Goal: Task Accomplishment & Management: Manage account settings

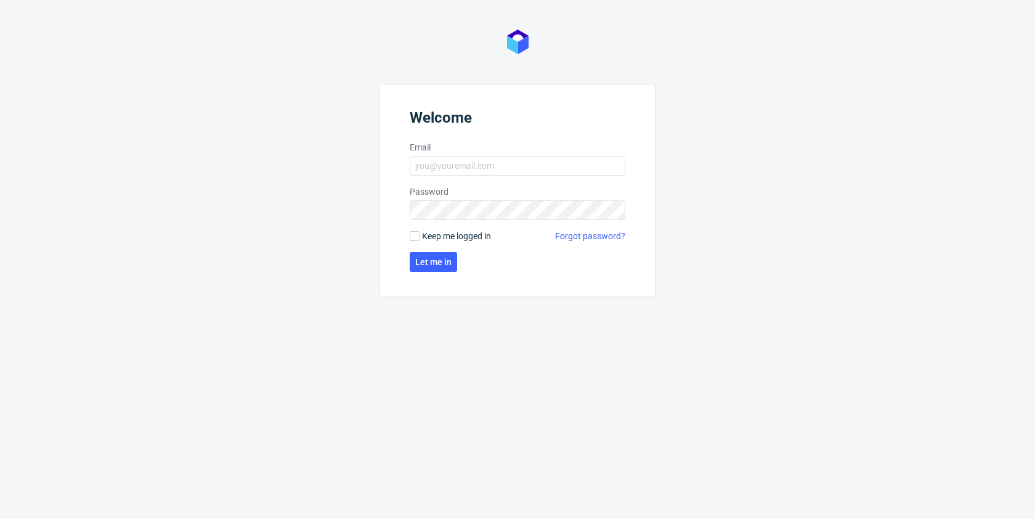
type input "[PERSON_NAME][EMAIL_ADDRESS][PERSON_NAME][DOMAIN_NAME]"
click at [447, 273] on form "Welcome Email maciej.zajac@packhelp.com Password Keep me logged in Forgot passw…" at bounding box center [517, 190] width 276 height 213
click at [434, 264] on span "Let me in" at bounding box center [433, 261] width 36 height 9
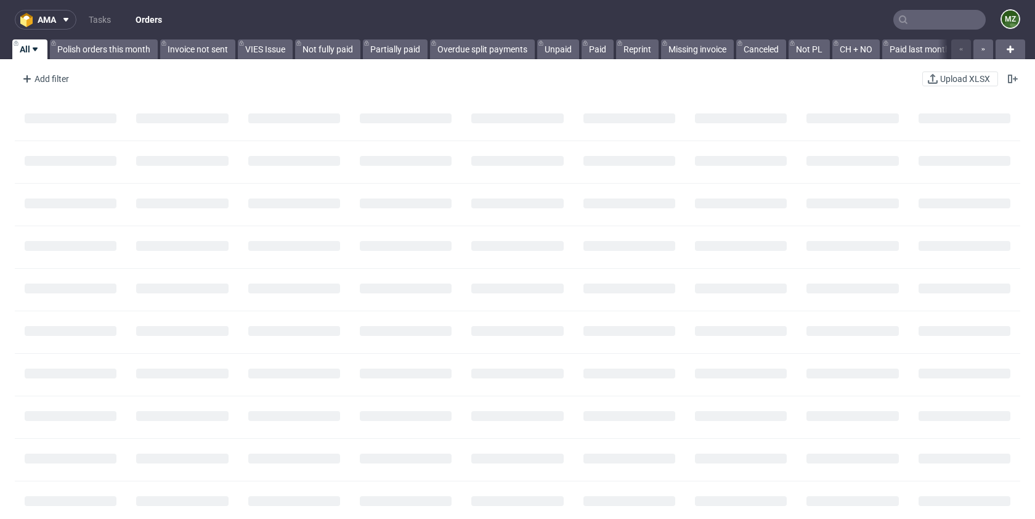
click at [914, 23] on input "text" at bounding box center [939, 20] width 92 height 20
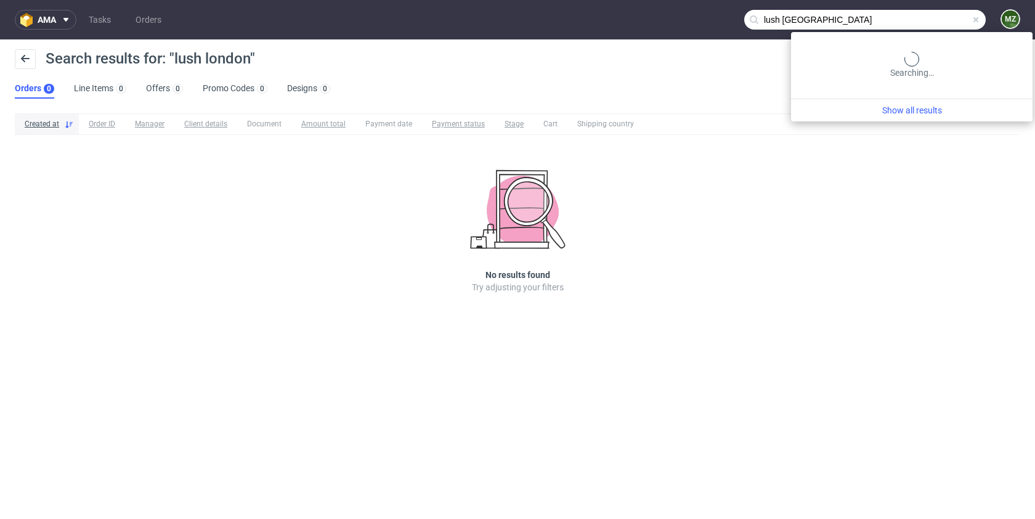
click at [924, 16] on input "lush london" at bounding box center [864, 20] width 241 height 20
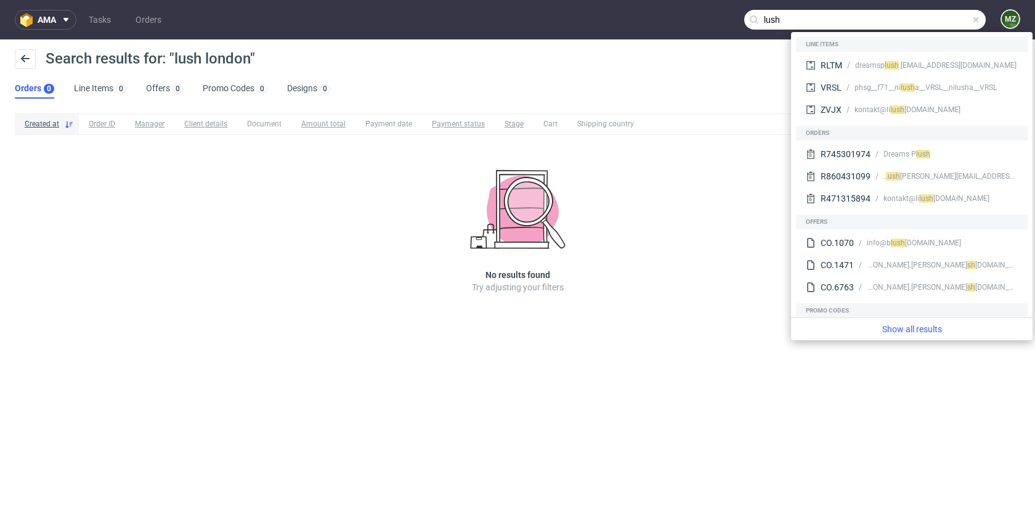
click at [879, 18] on input "lush" at bounding box center [864, 20] width 241 height 20
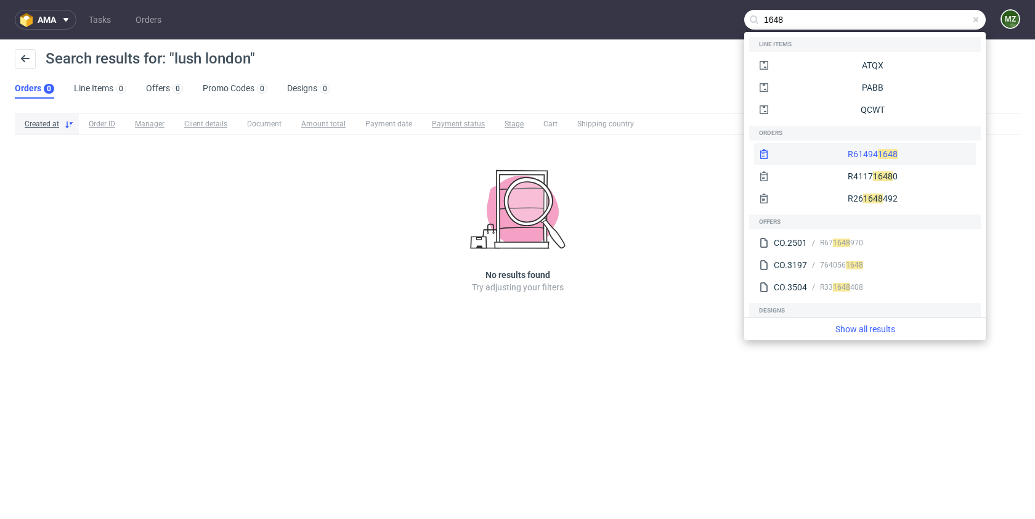
type input "1648"
click at [832, 155] on div "R61494 1648" at bounding box center [865, 154] width 222 height 22
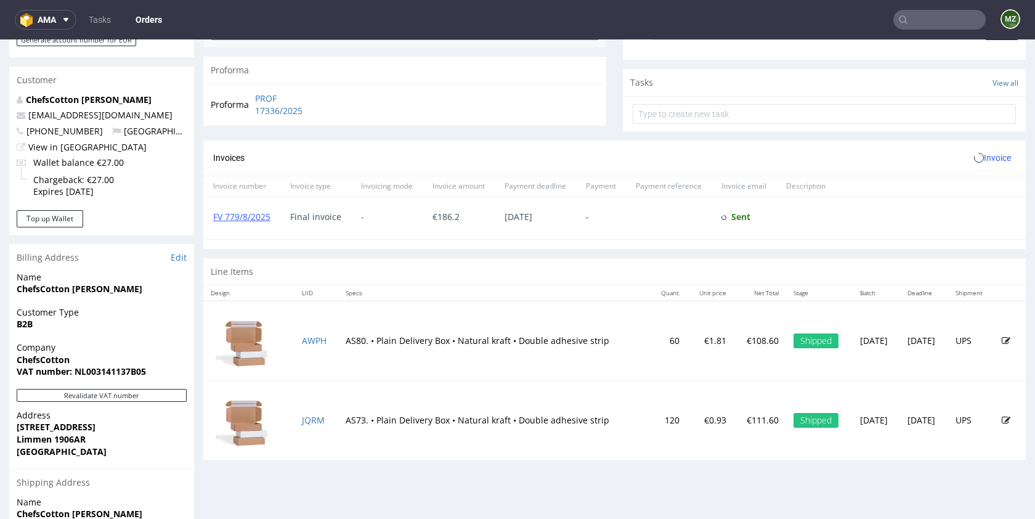
scroll to position [455, 0]
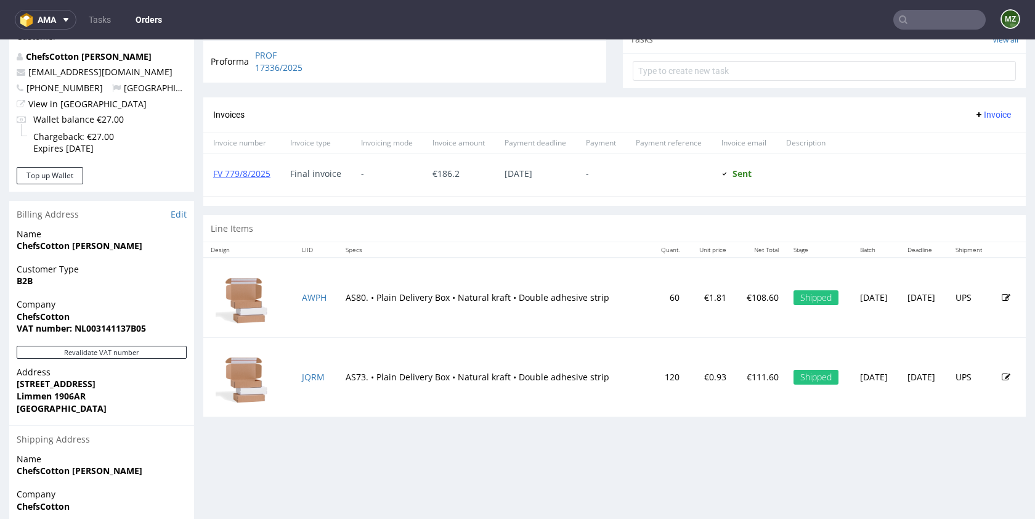
type input "lush london"
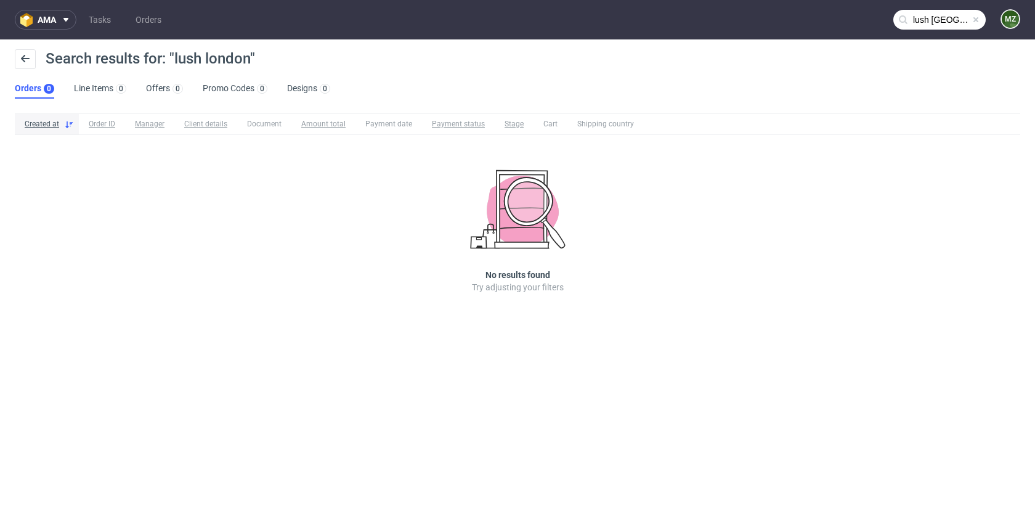
click at [926, 24] on input "lush london" at bounding box center [939, 20] width 92 height 20
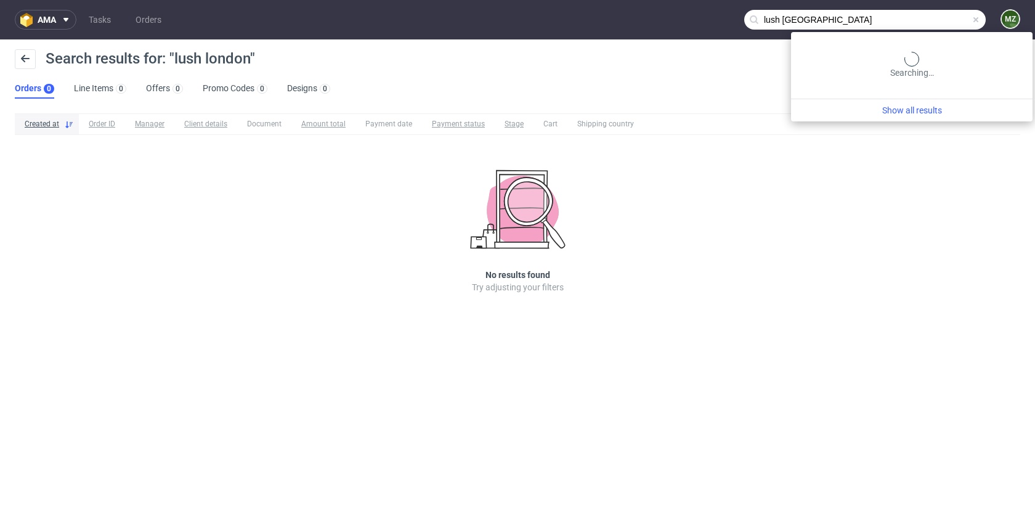
click at [926, 24] on input "lush london" at bounding box center [864, 20] width 241 height 20
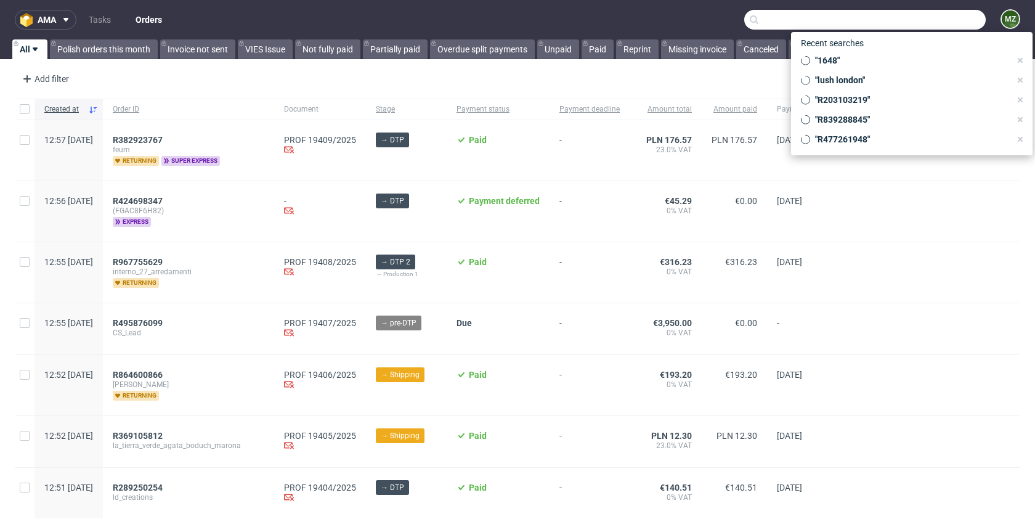
click at [941, 25] on input "text" at bounding box center [864, 20] width 241 height 20
paste input "R330964413"
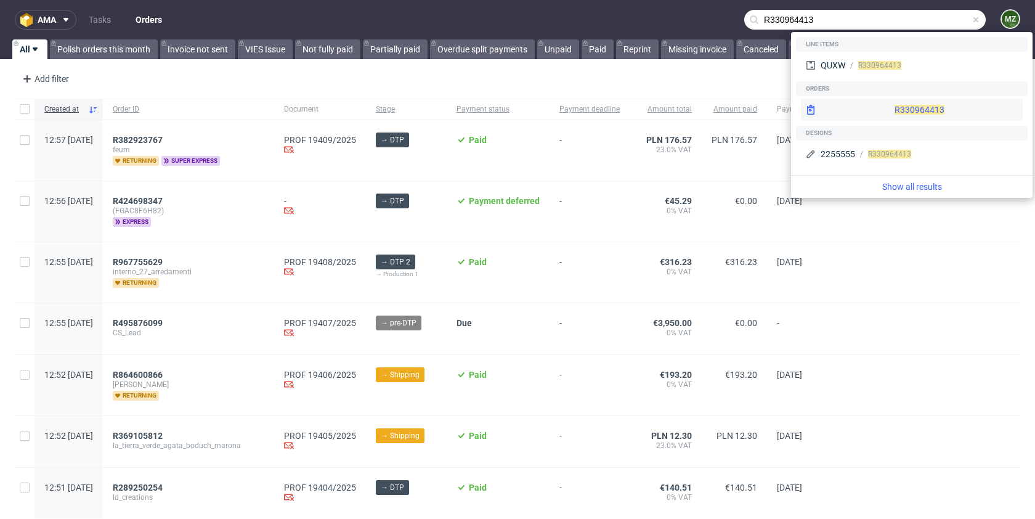
type input "R330964413"
click at [881, 108] on div "R330964413" at bounding box center [912, 110] width 222 height 22
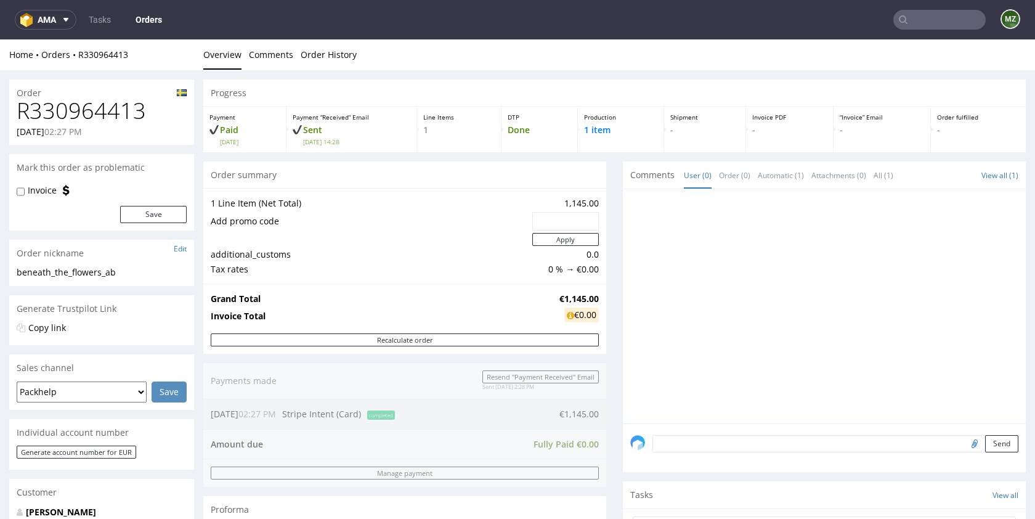
click at [899, 12] on input "text" at bounding box center [939, 20] width 92 height 20
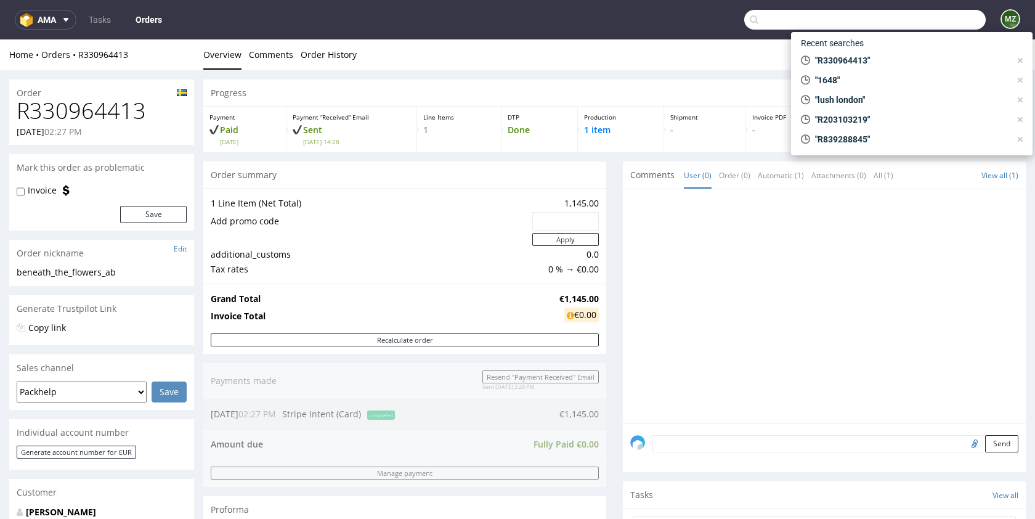
paste input "R965232005"
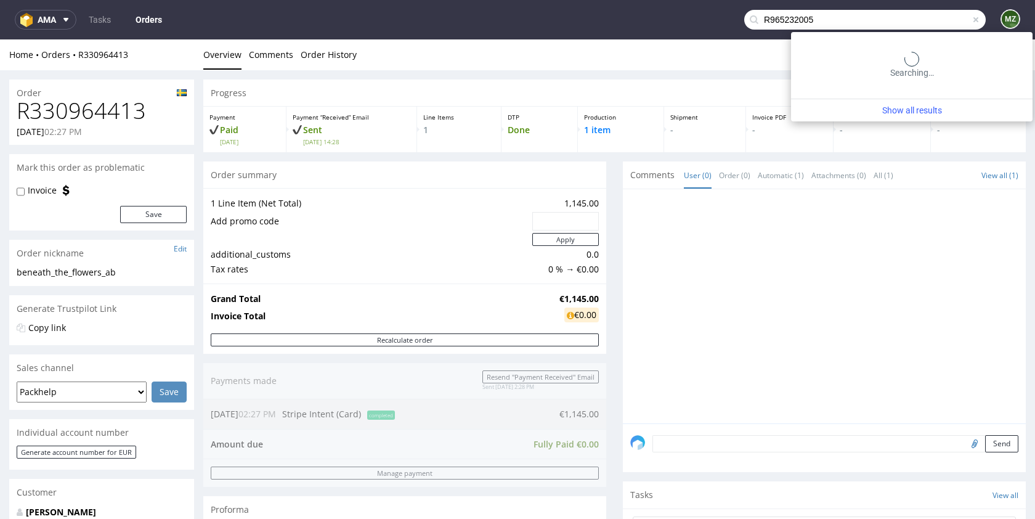
type input "R965232005"
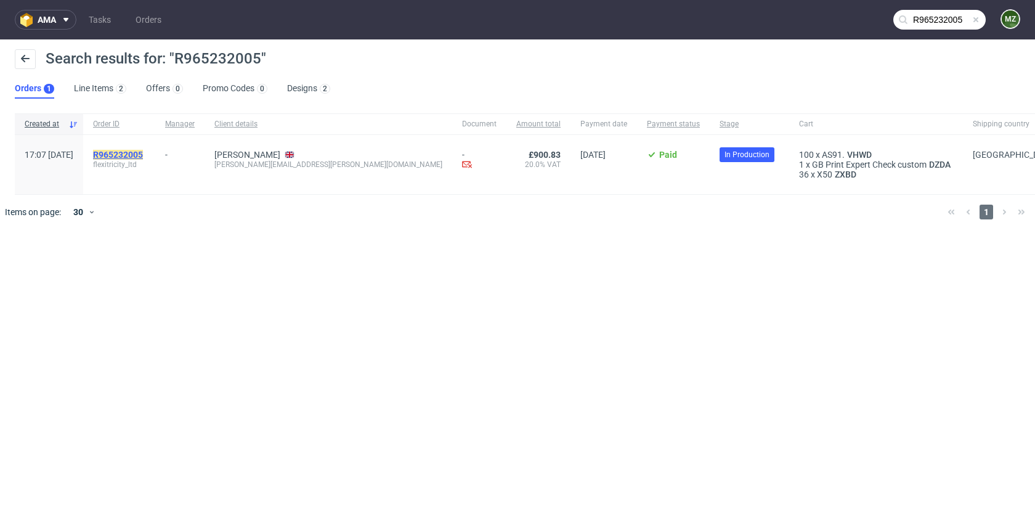
click at [141, 155] on mark "R965232005" at bounding box center [118, 155] width 50 height 10
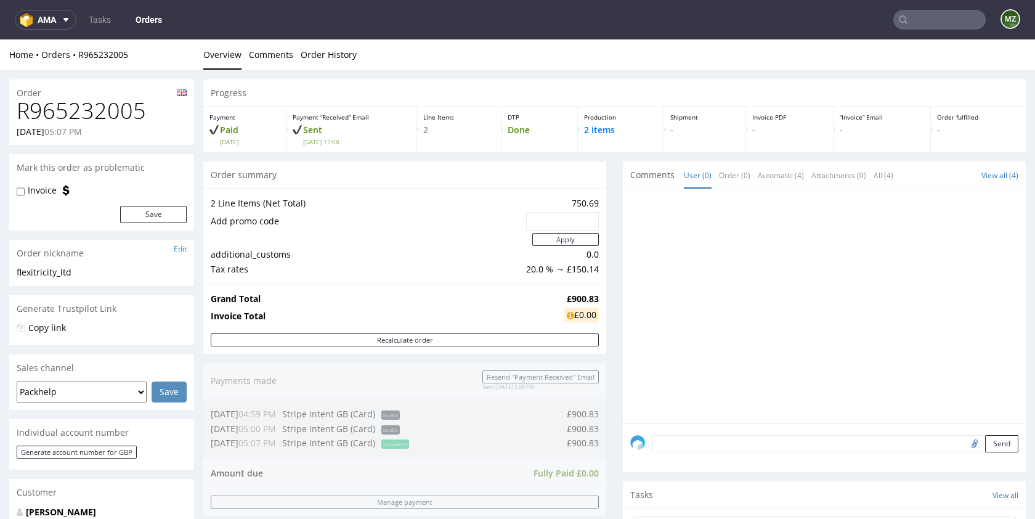
scroll to position [582, 0]
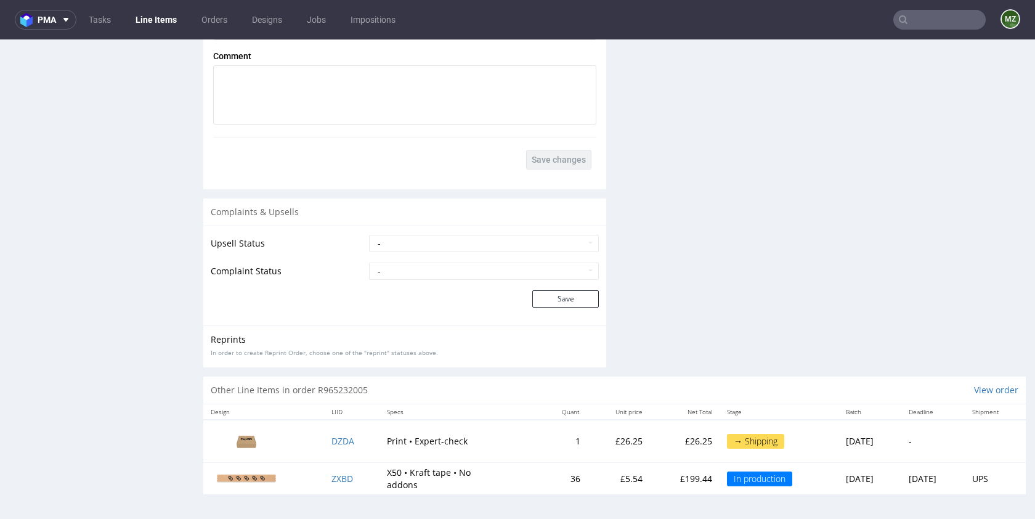
scroll to position [3, 0]
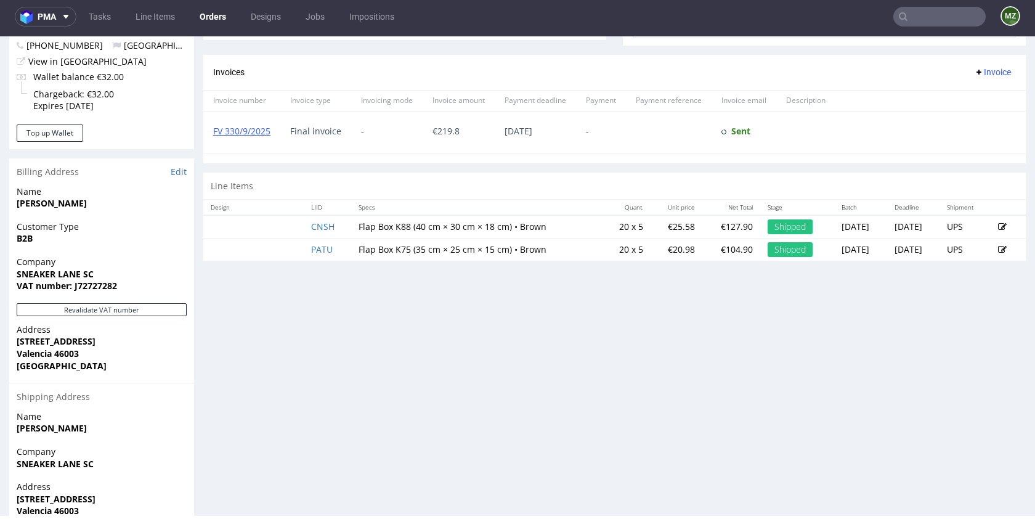
scroll to position [463, 0]
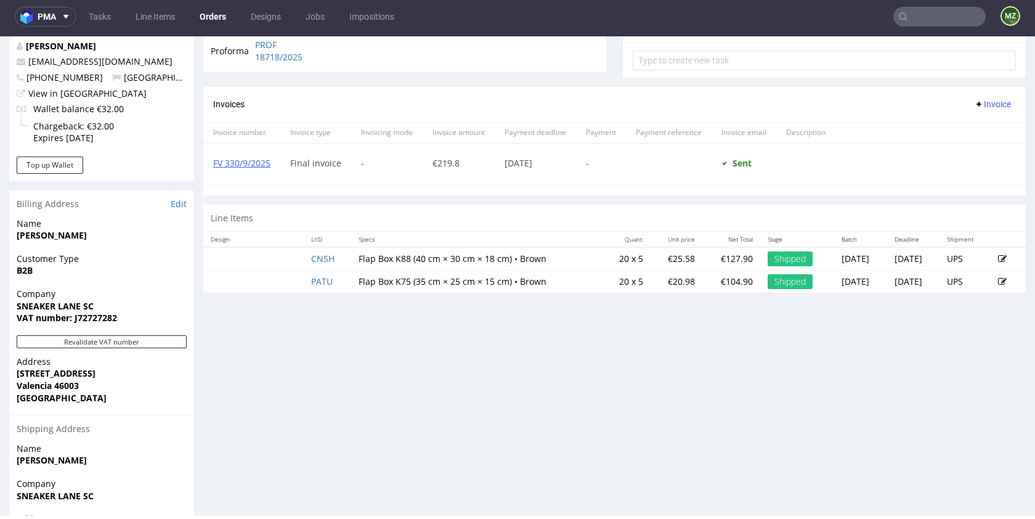
click at [512, 420] on div "Progress Payment Paid Wed 03 Sep Payment “Received” Email Sent Wed 3 Sep 15:21 …" at bounding box center [614, 105] width 822 height 982
click at [929, 20] on input "text" at bounding box center [939, 17] width 92 height 20
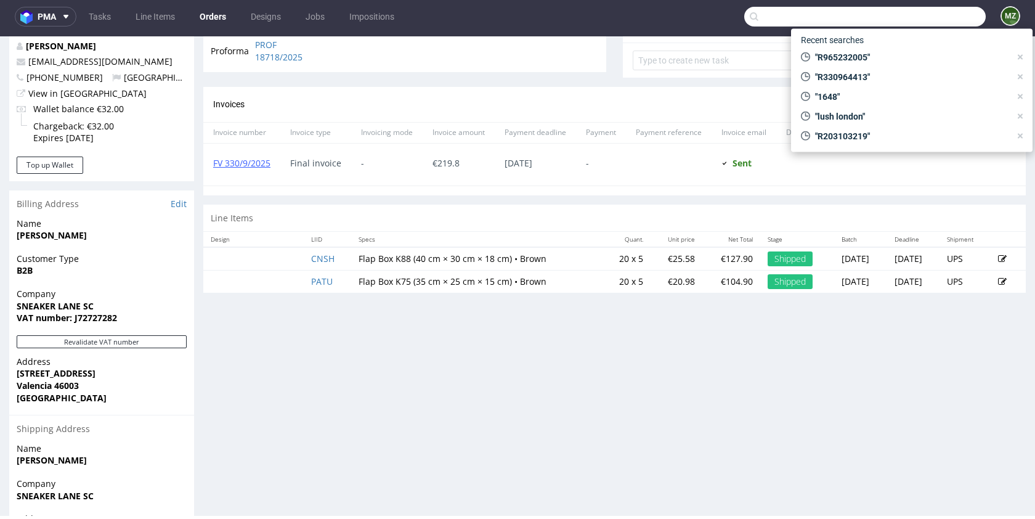
paste input "R048984308"
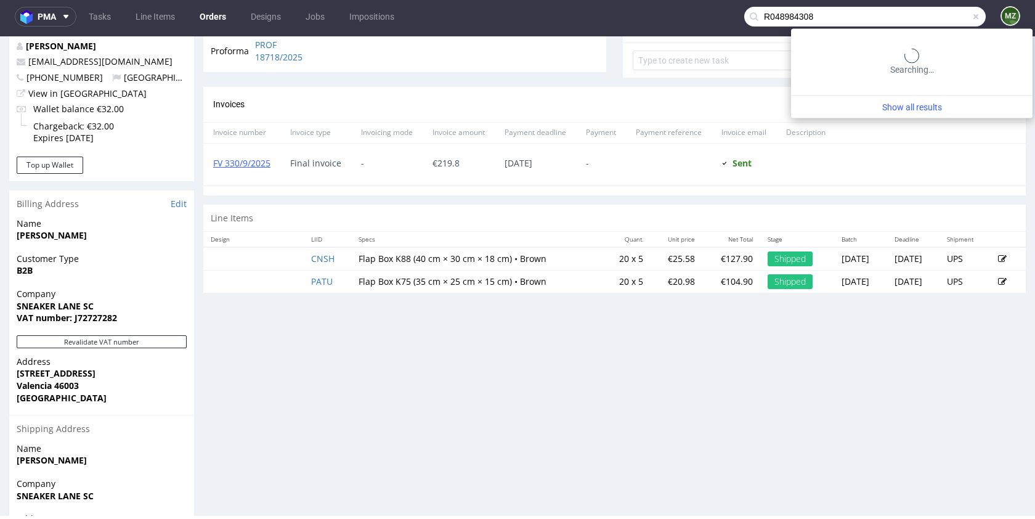
type input "R048984308"
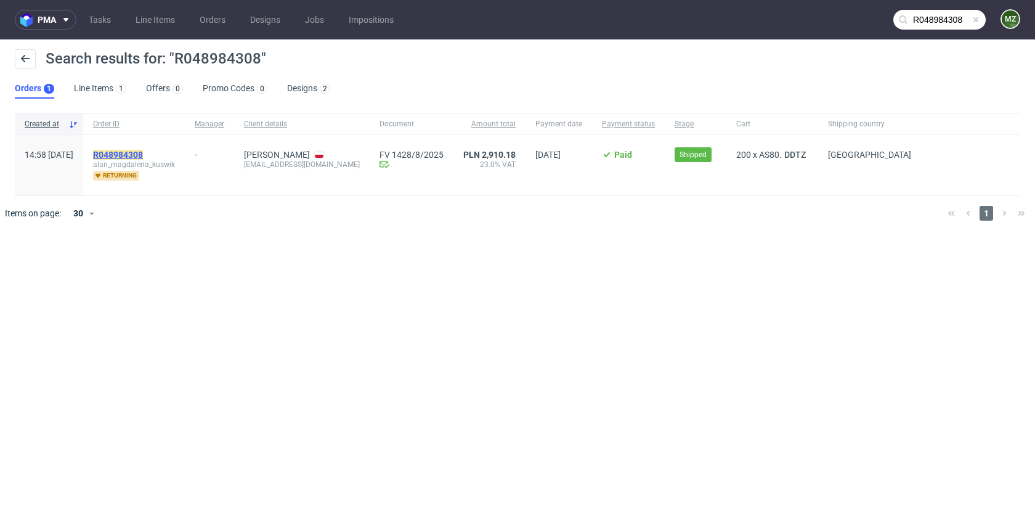
click at [143, 156] on mark "R048984308" at bounding box center [118, 155] width 50 height 10
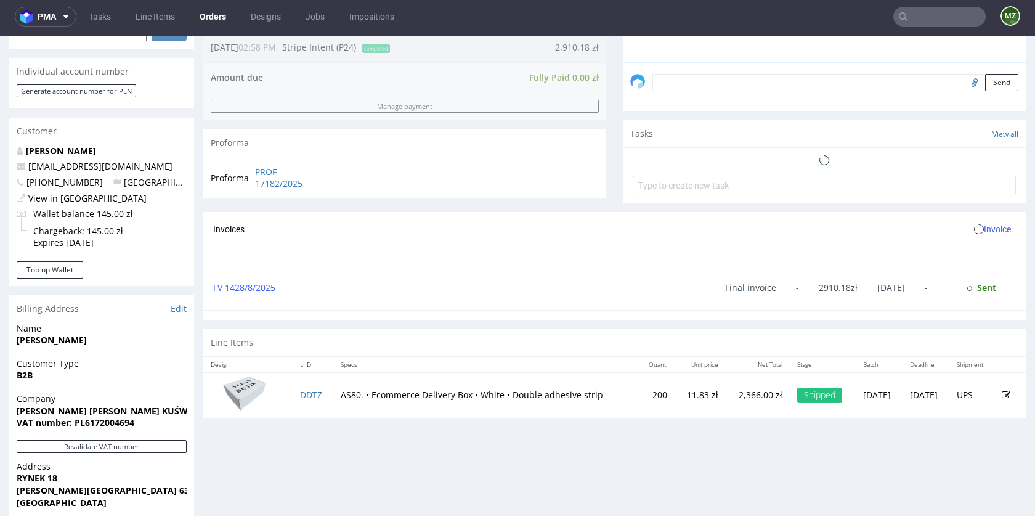
scroll to position [557, 0]
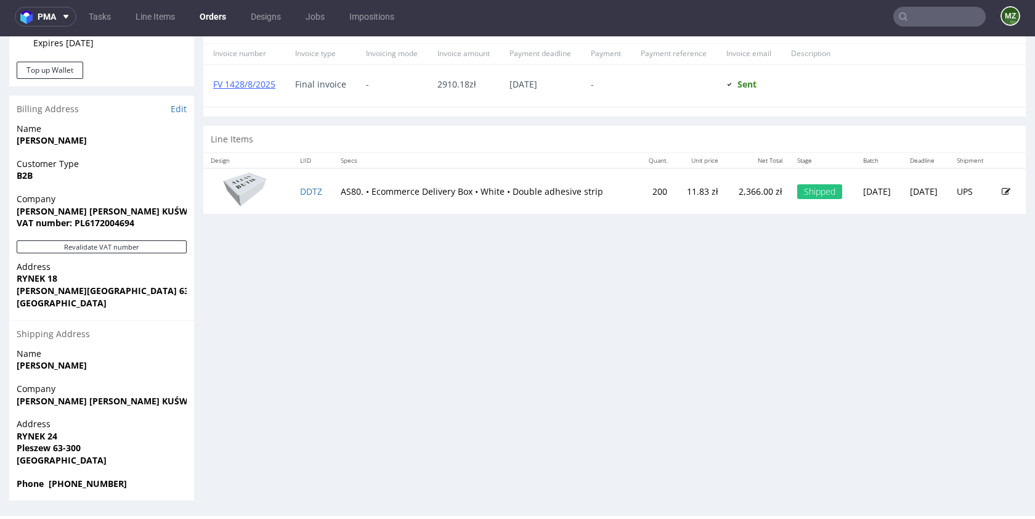
click at [920, 19] on input "text" at bounding box center [939, 17] width 92 height 20
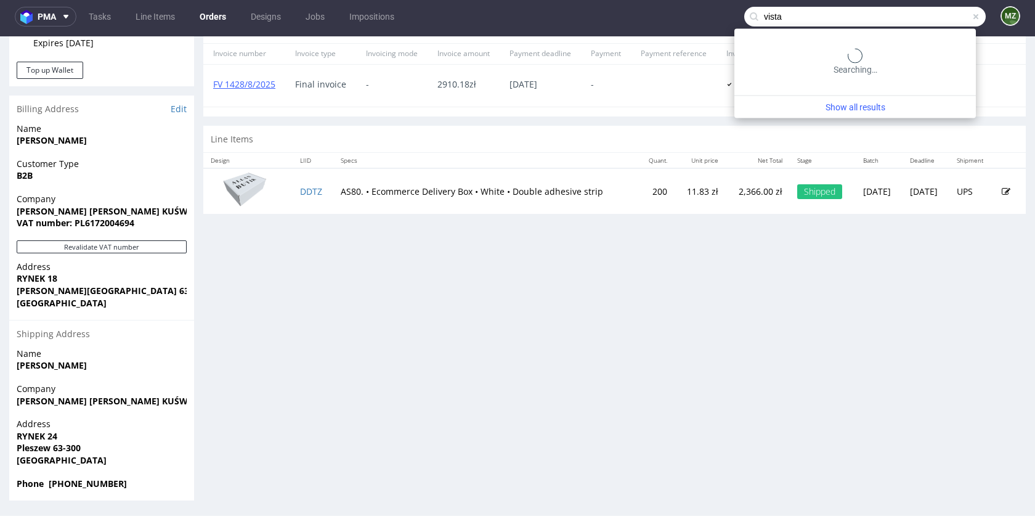
type input "vista"
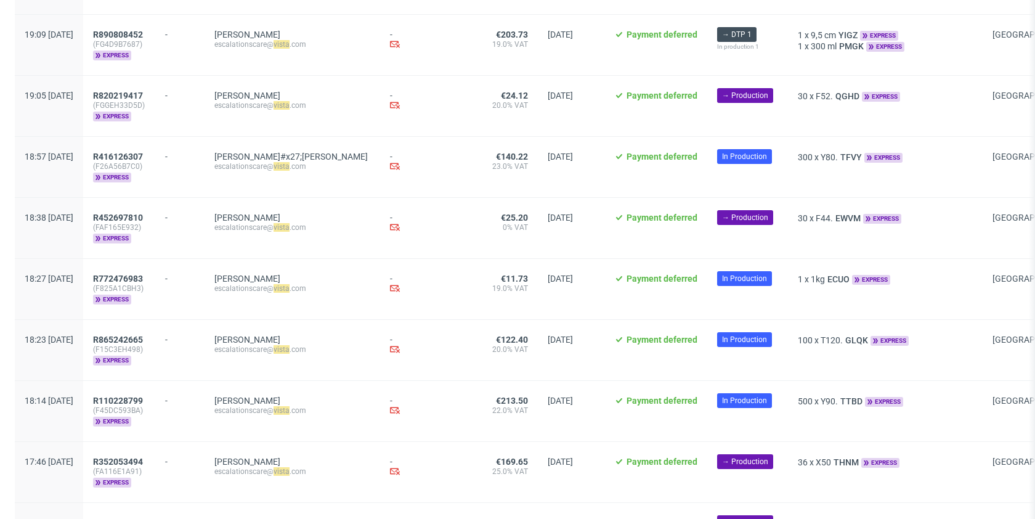
scroll to position [1173, 0]
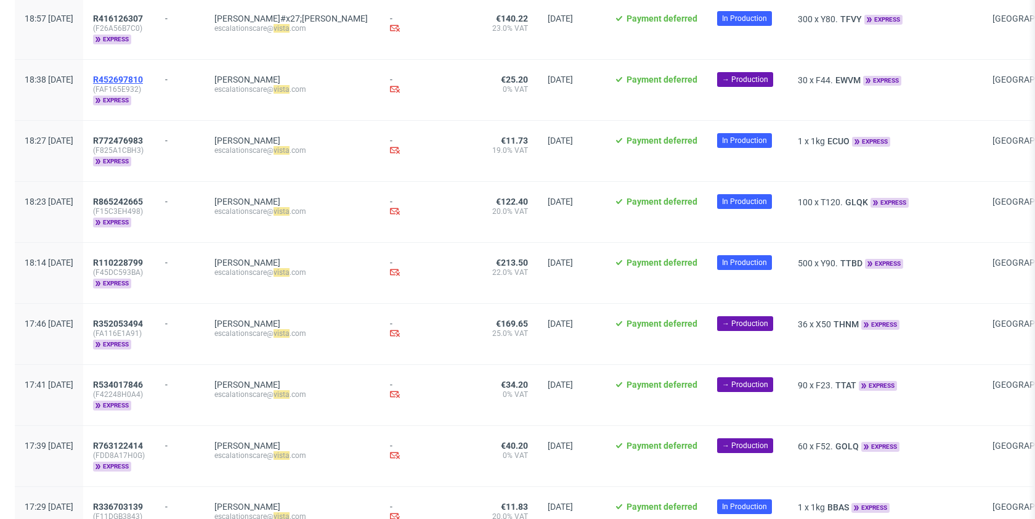
click at [143, 75] on span "R452697810" at bounding box center [118, 80] width 50 height 10
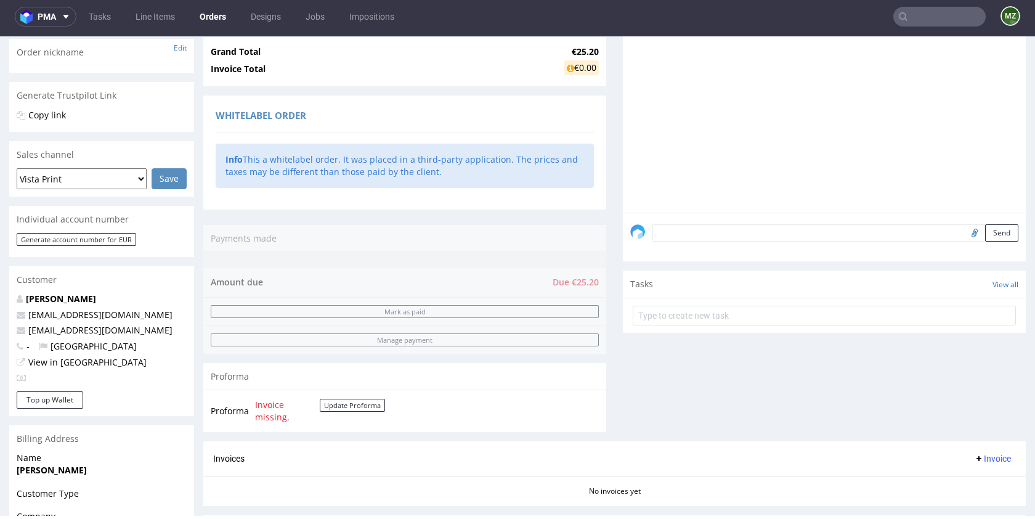
scroll to position [483, 0]
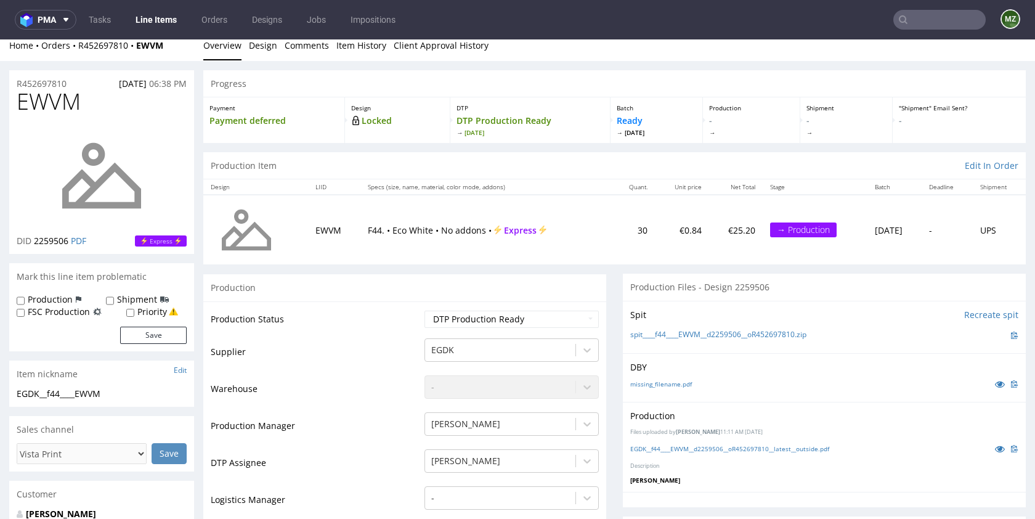
scroll to position [13, 0]
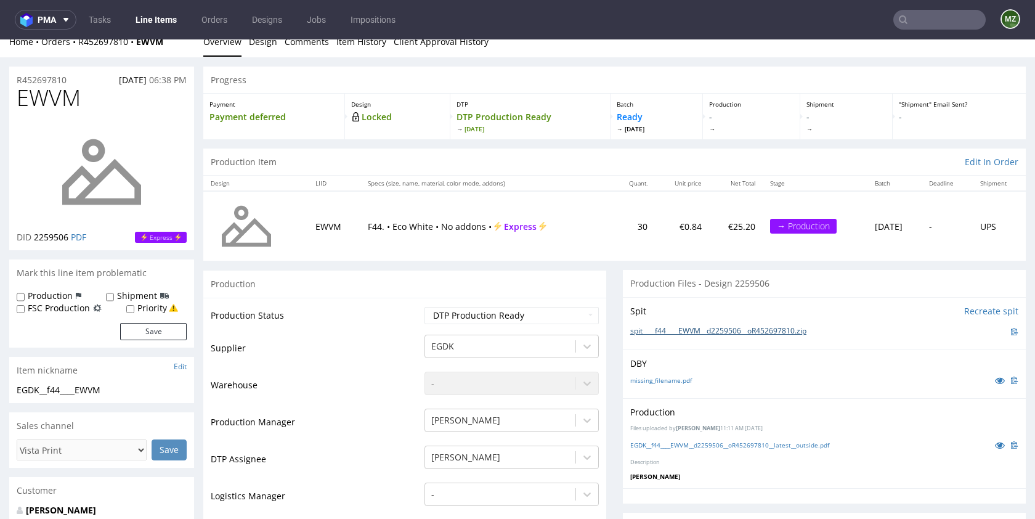
click at [698, 333] on link "spit____f44____EWVM__d2259506__oR452697810.zip" at bounding box center [718, 331] width 176 height 10
click at [816, 445] on link "EGDK__f44____EWVM__d2259506__oR452697810__latest__outside.pdf" at bounding box center [729, 444] width 199 height 9
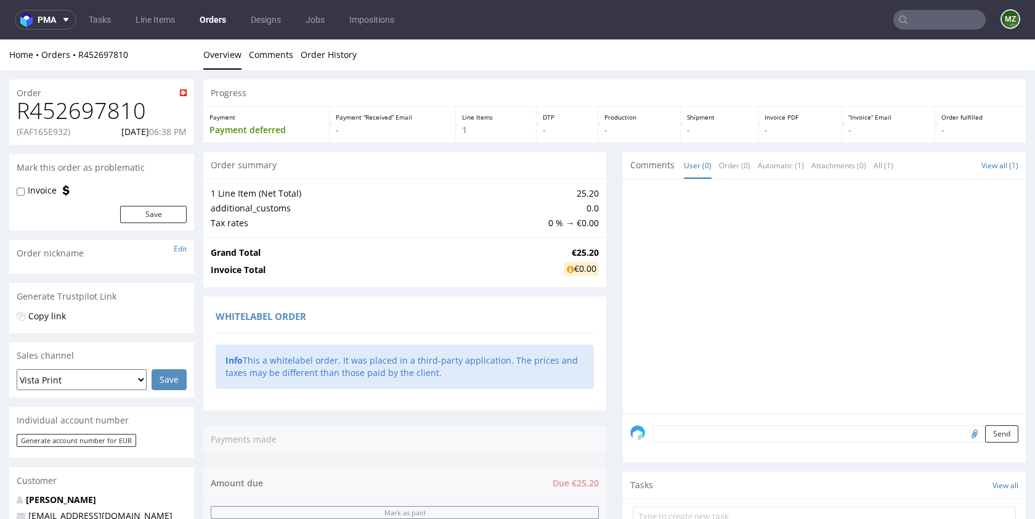
type input "vista"
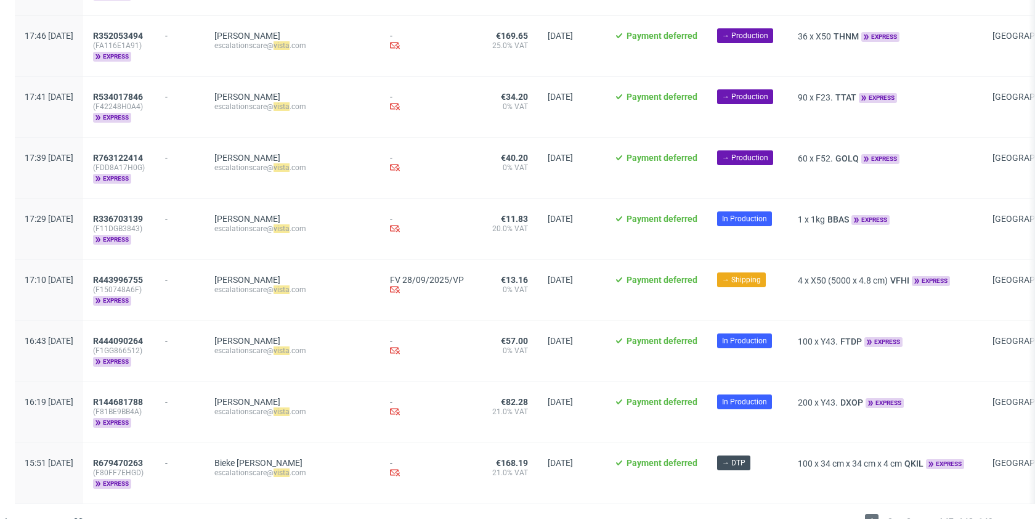
scroll to position [1454, 0]
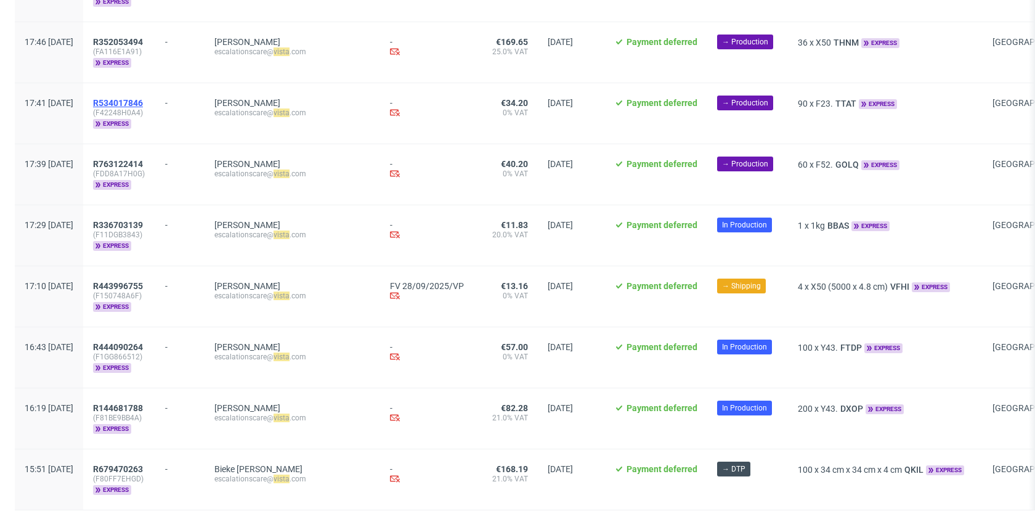
click at [143, 98] on span "R534017846" at bounding box center [118, 103] width 50 height 10
click at [143, 158] on span "R763122414" at bounding box center [118, 163] width 50 height 10
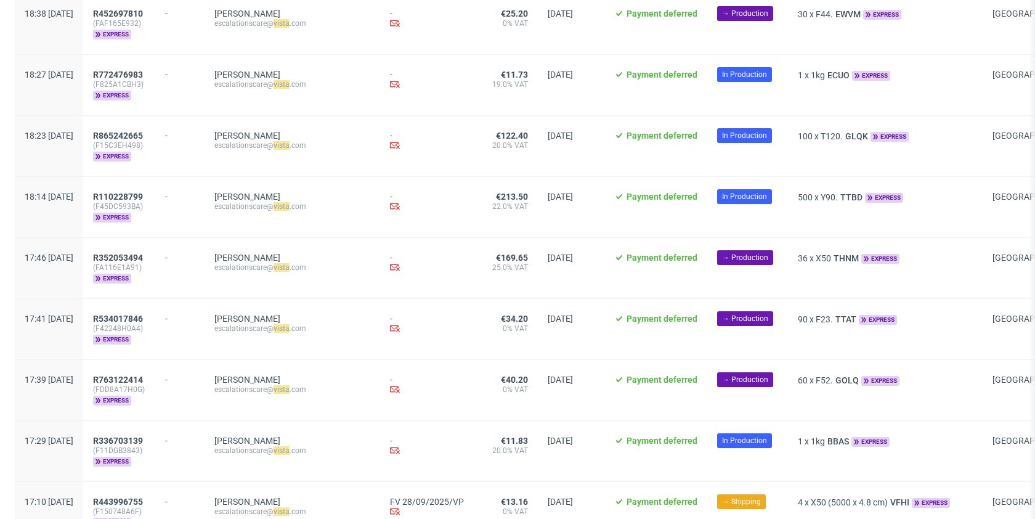
scroll to position [1238, 0]
click at [143, 192] on span "R110228799" at bounding box center [118, 197] width 50 height 10
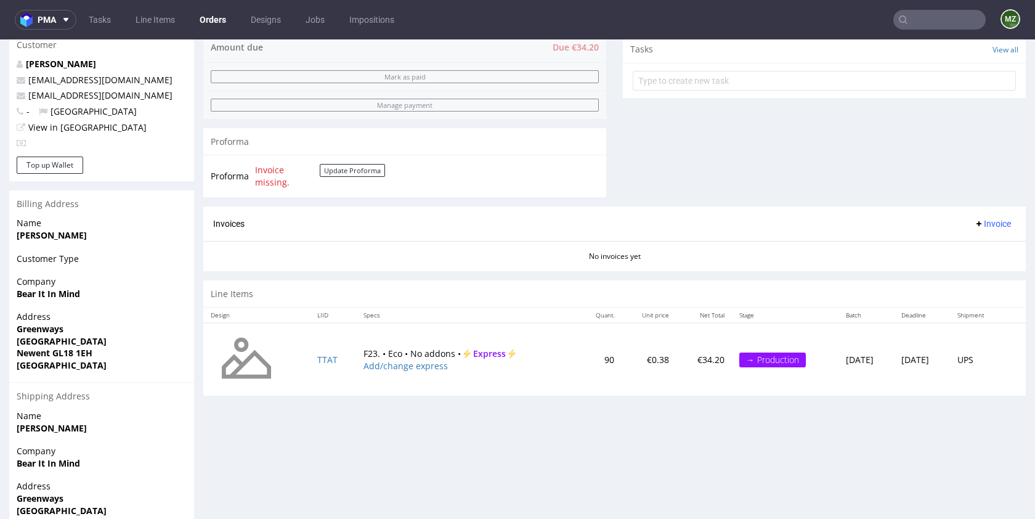
scroll to position [507, 0]
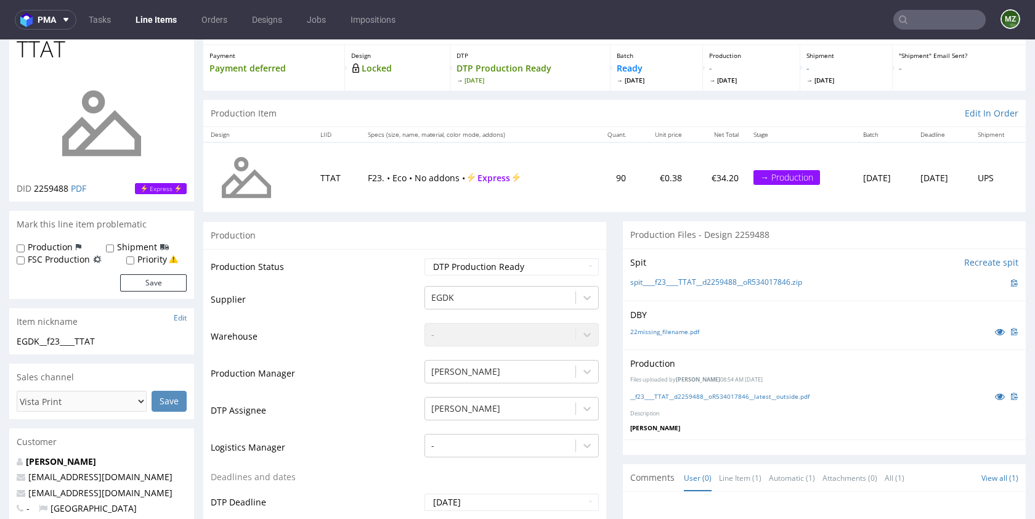
scroll to position [164, 0]
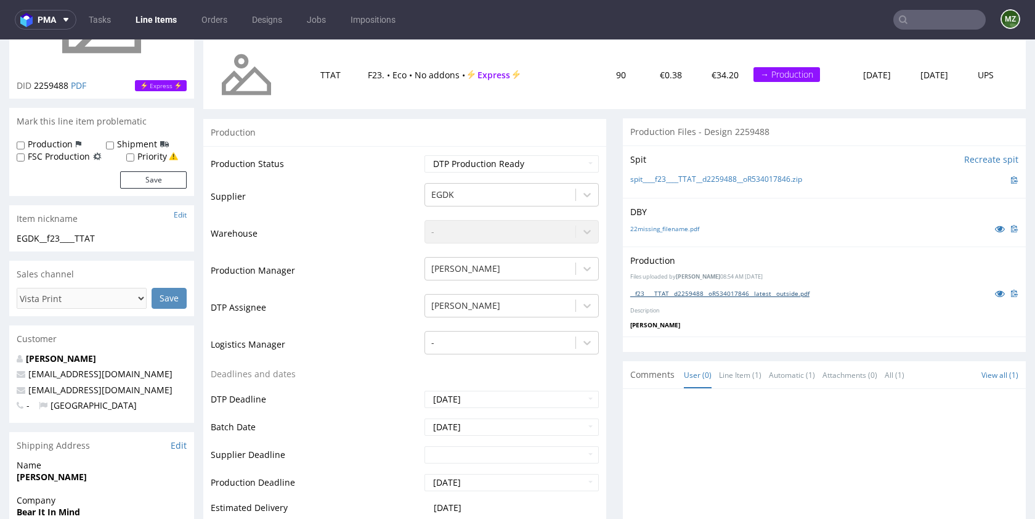
click at [714, 296] on link "__f23____TTAT__d2259488__oR534017846__latest__outside.pdf" at bounding box center [719, 293] width 179 height 9
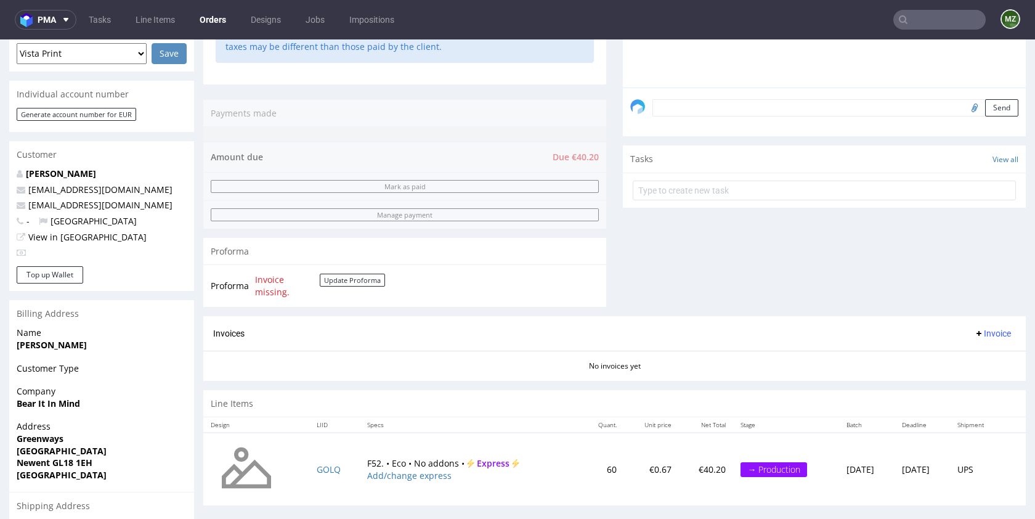
scroll to position [507, 0]
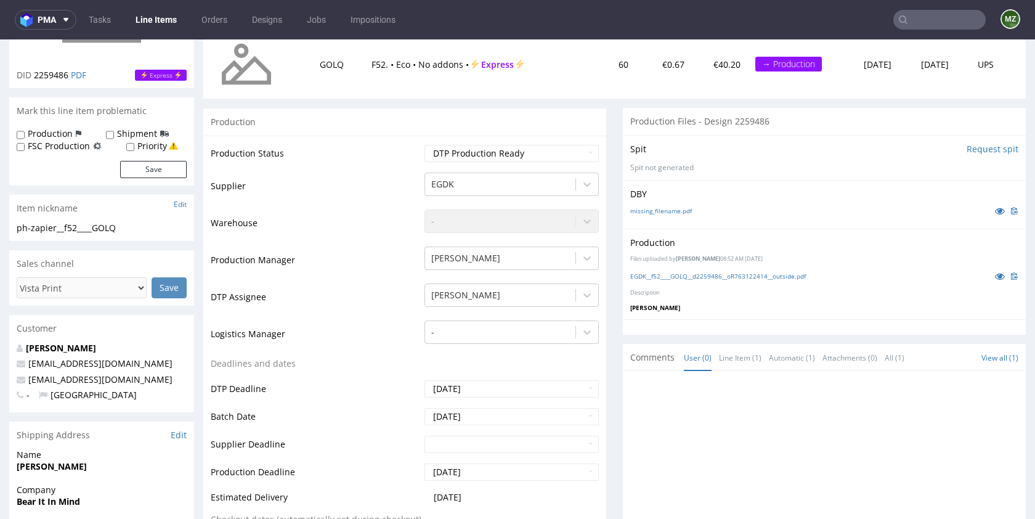
scroll to position [161, 0]
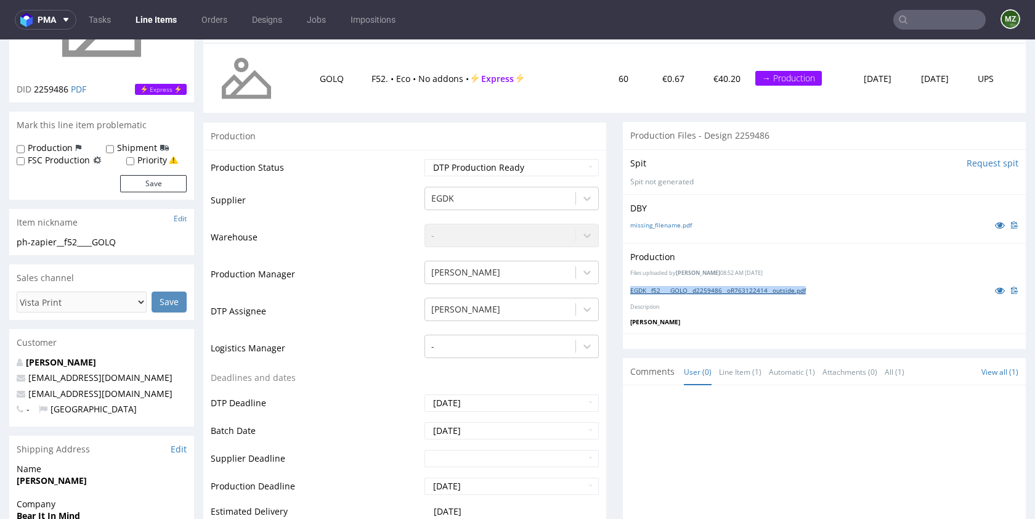
click at [776, 290] on link "EGDK__f52____GOLQ__d2259486__oR763122414__outside.pdf" at bounding box center [718, 290] width 176 height 9
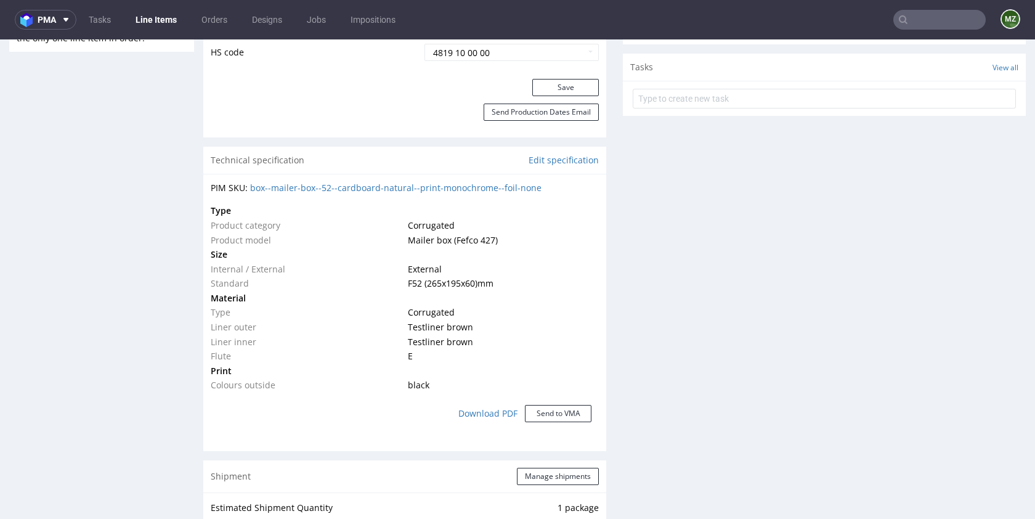
scroll to position [892, 0]
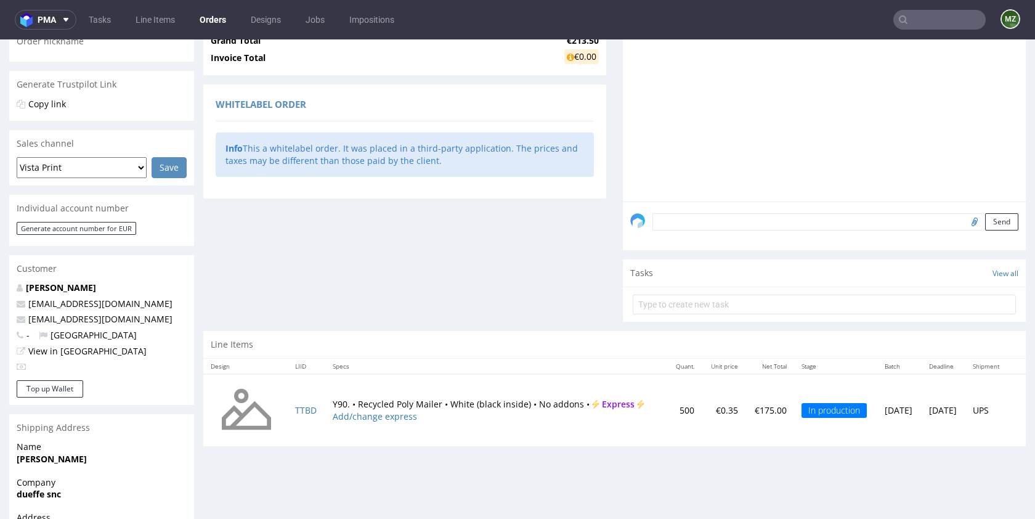
scroll to position [315, 0]
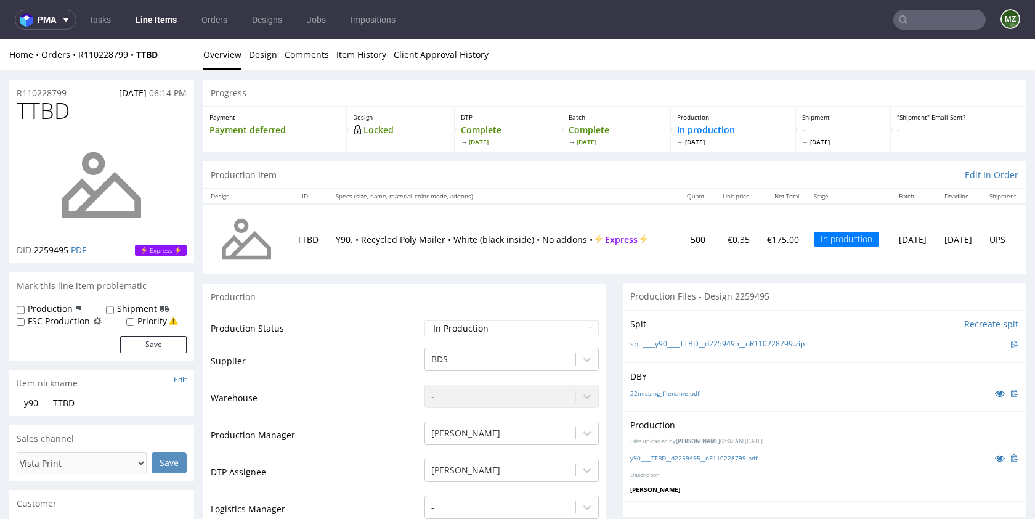
scroll to position [216, 0]
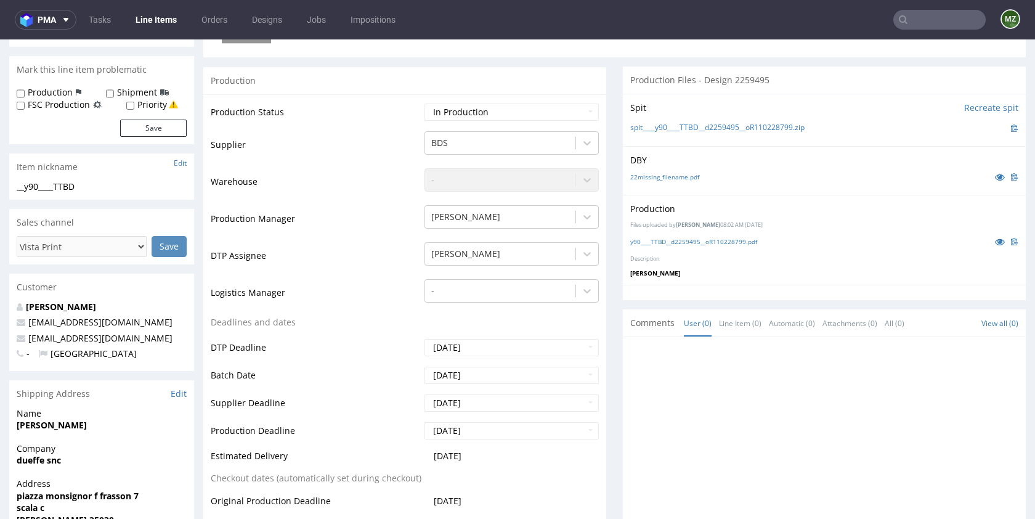
click at [698, 247] on div "y90____TTBD__d2259495__oR110228799.pdf" at bounding box center [824, 242] width 388 height 14
click at [694, 238] on link "y90____TTBD__d2259495__oR110228799.pdf" at bounding box center [693, 241] width 127 height 9
